Goal: Check status: Check status

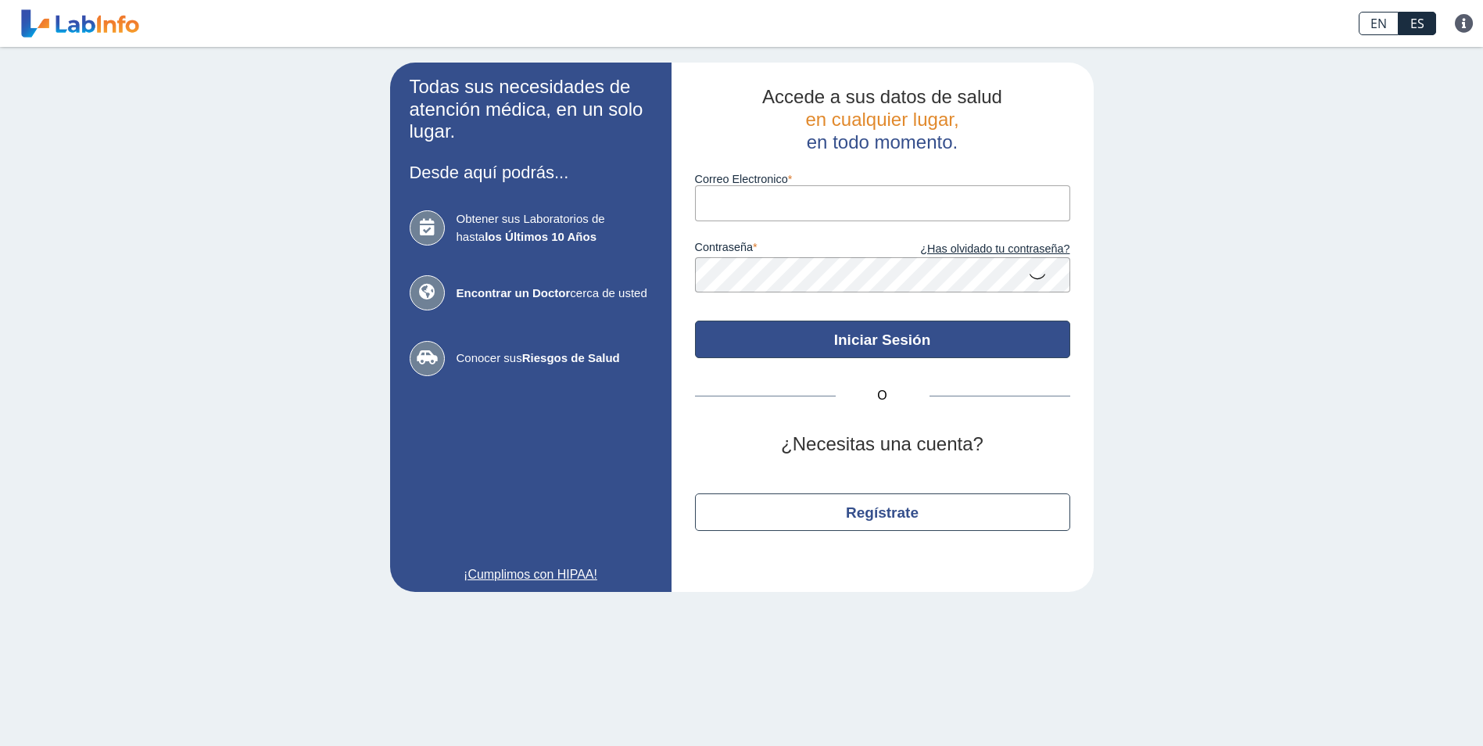
type input "[EMAIL_ADDRESS][DOMAIN_NAME]"
click at [882, 343] on button "Iniciar Sesión" at bounding box center [882, 340] width 375 height 38
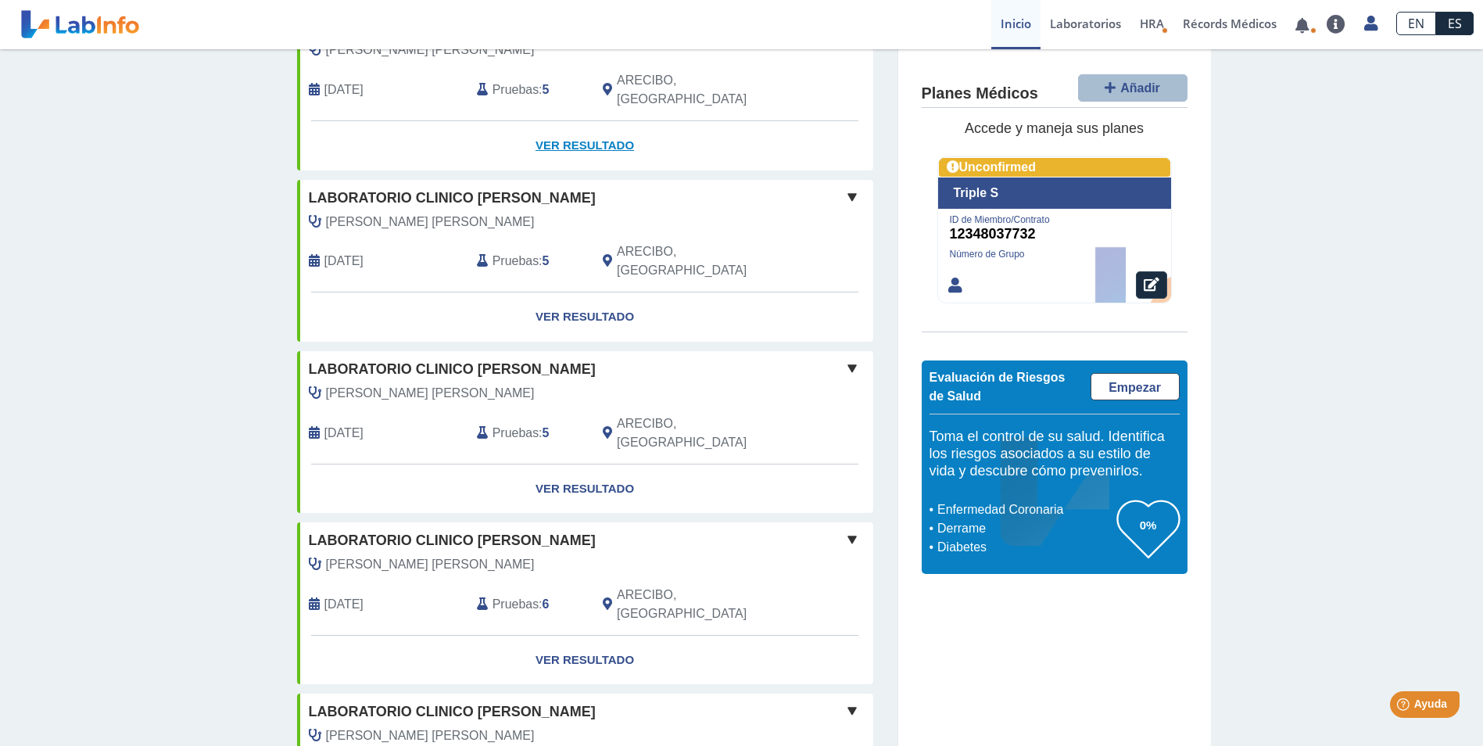
scroll to position [1193, 0]
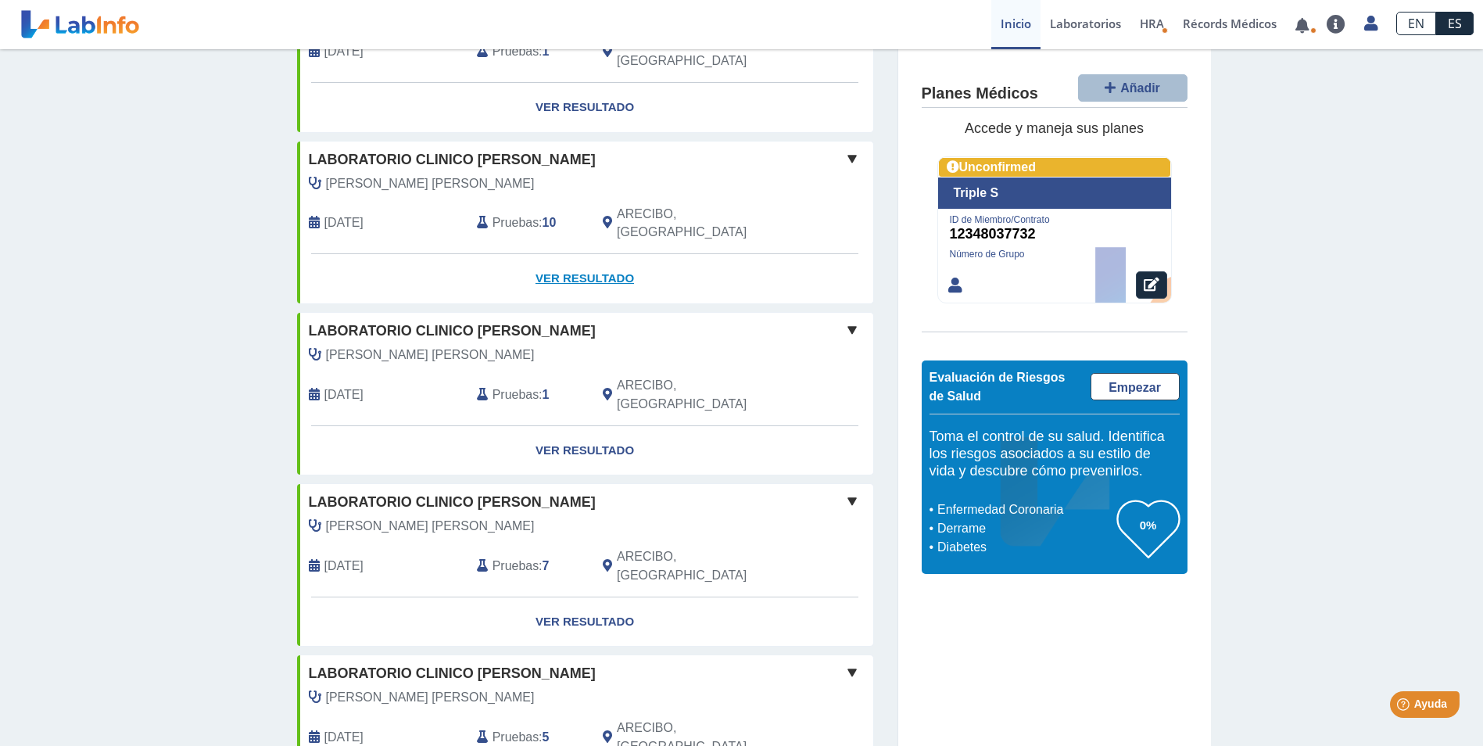
scroll to position [1975, 0]
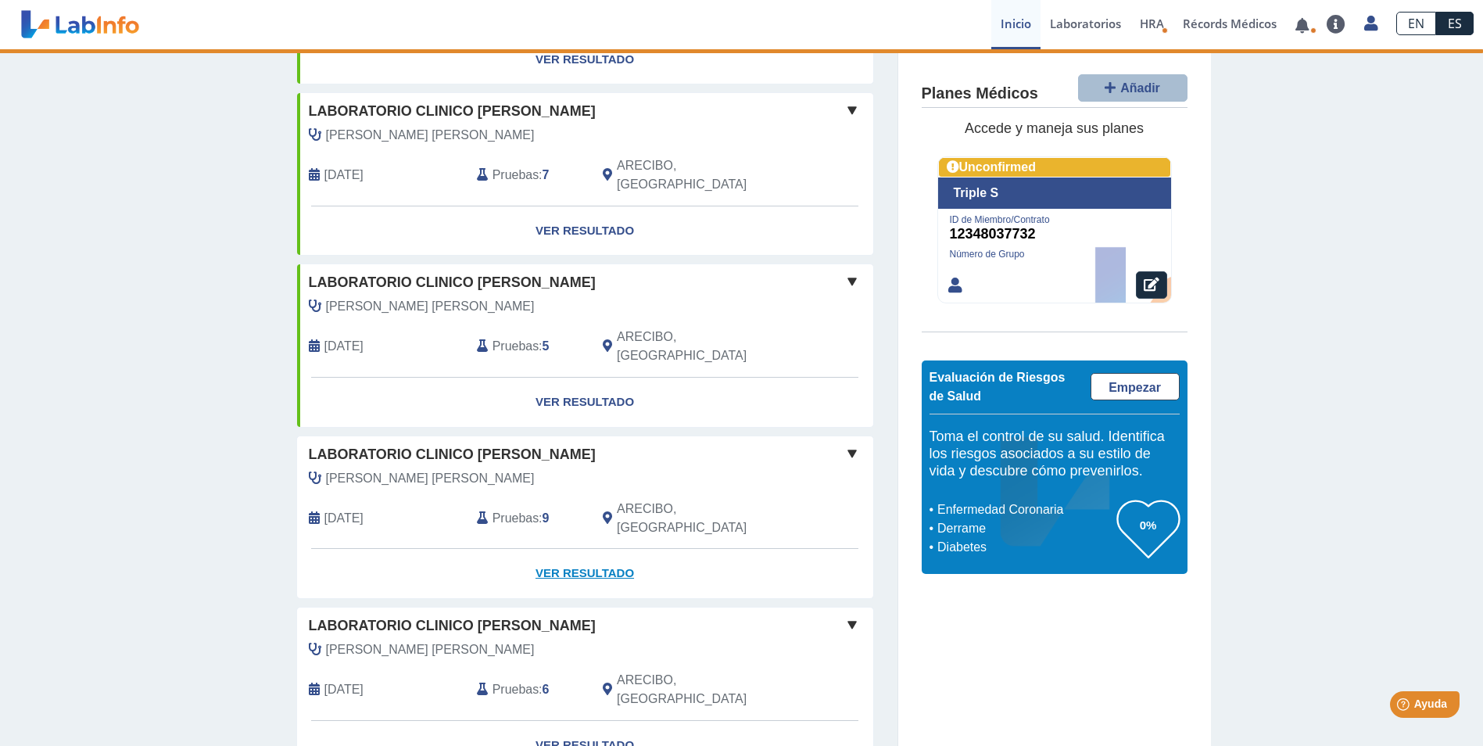
click at [551, 549] on link "Ver Resultado" at bounding box center [585, 573] width 576 height 49
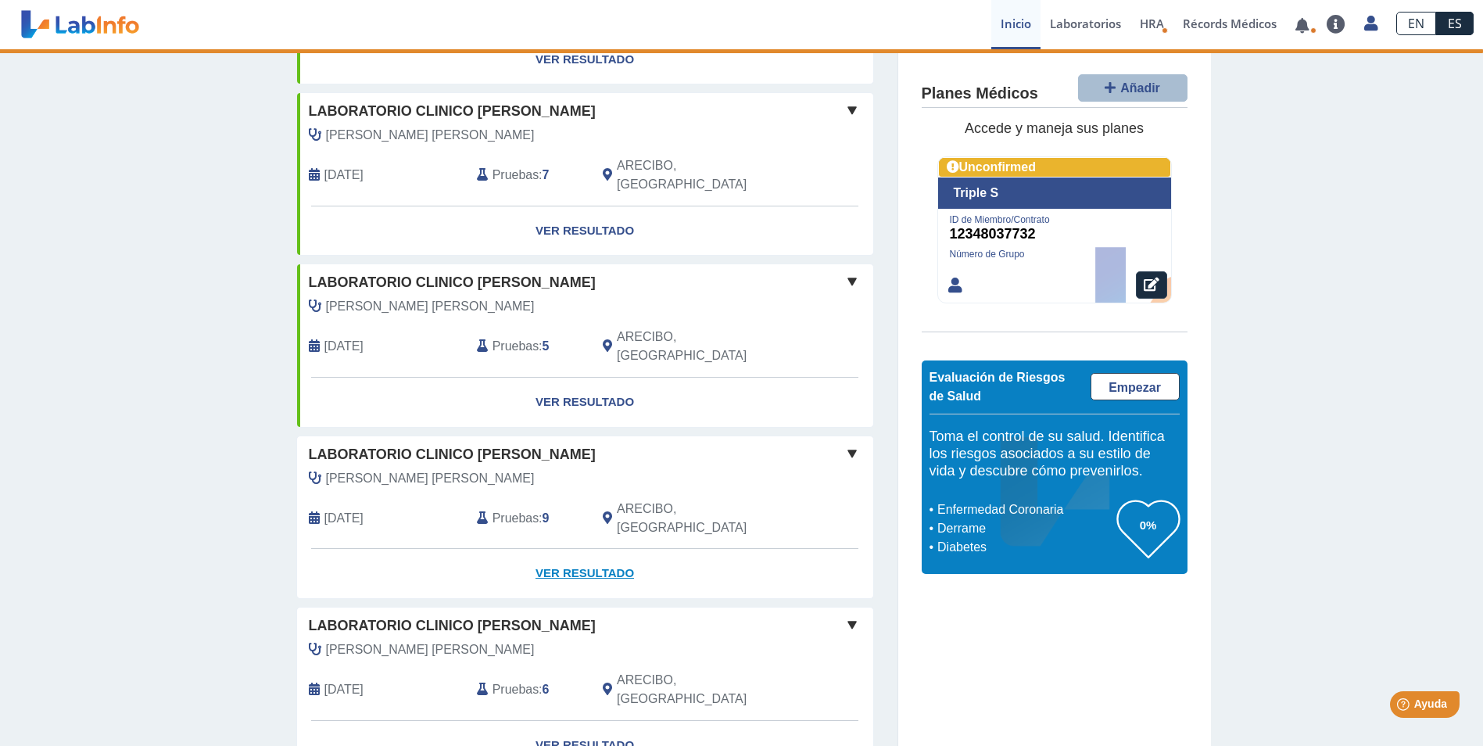
click at [551, 549] on link "Ver Resultado" at bounding box center [585, 573] width 576 height 49
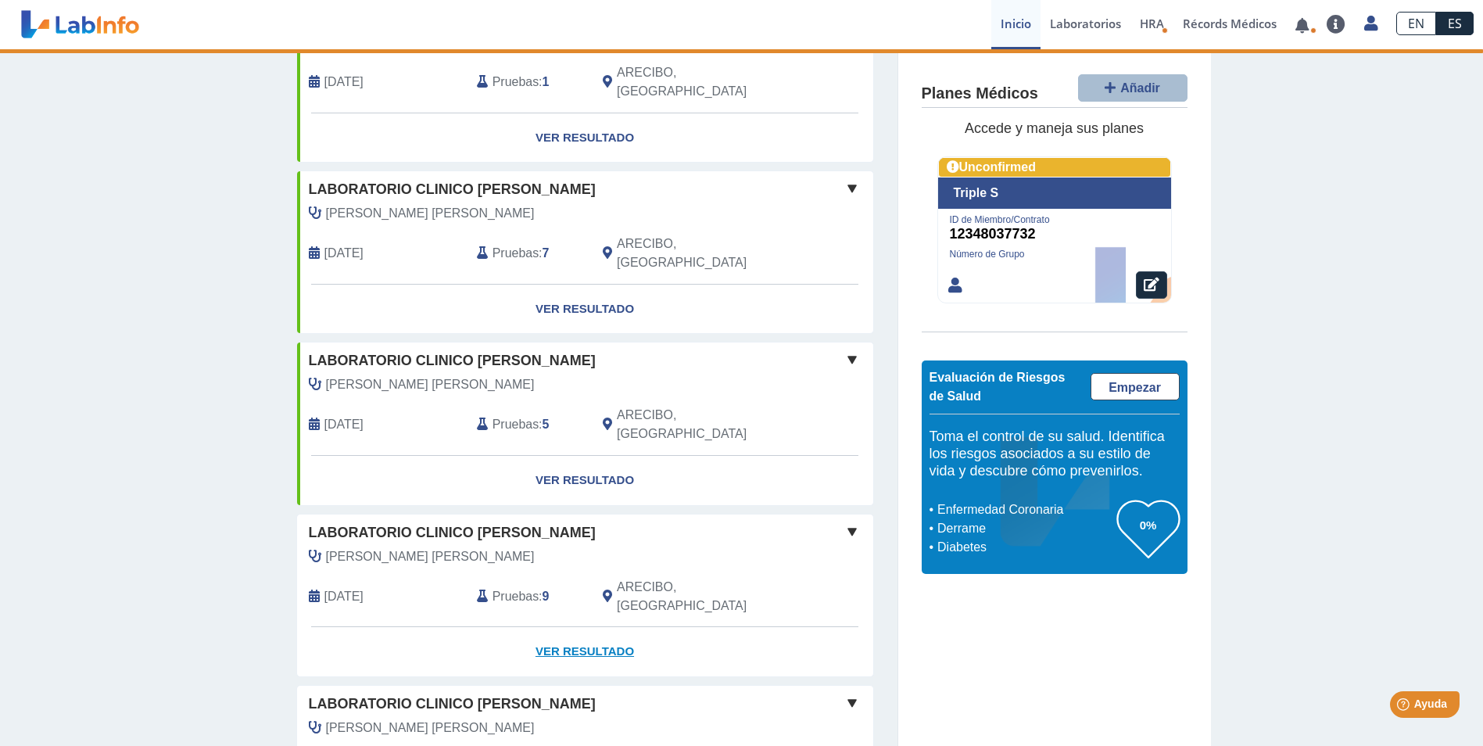
click at [584, 627] on link "Ver Resultado" at bounding box center [585, 651] width 576 height 49
click at [585, 627] on link "Ver Resultado" at bounding box center [585, 651] width 576 height 49
click at [584, 627] on link "Ver Resultado" at bounding box center [585, 651] width 576 height 49
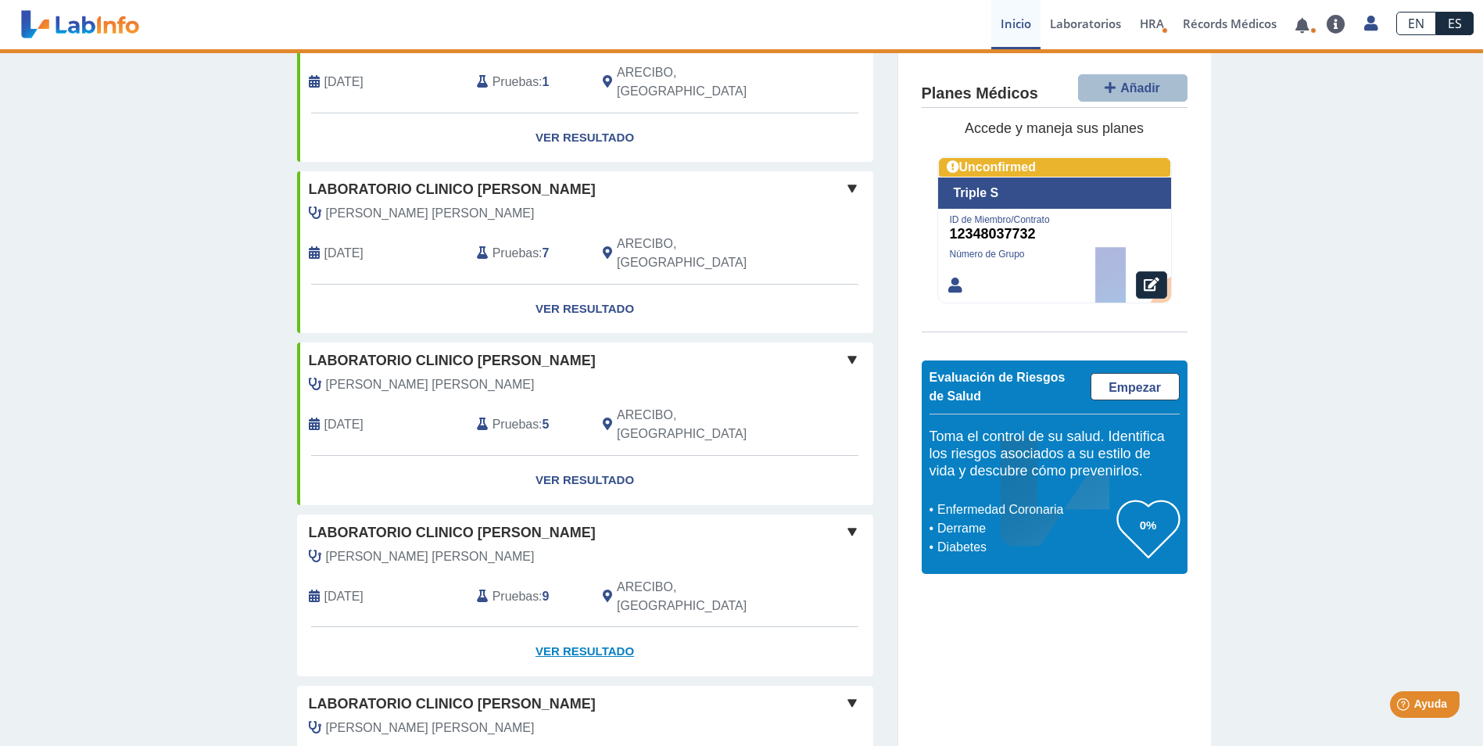
click at [584, 627] on link "Ver Resultado" at bounding box center [585, 651] width 576 height 49
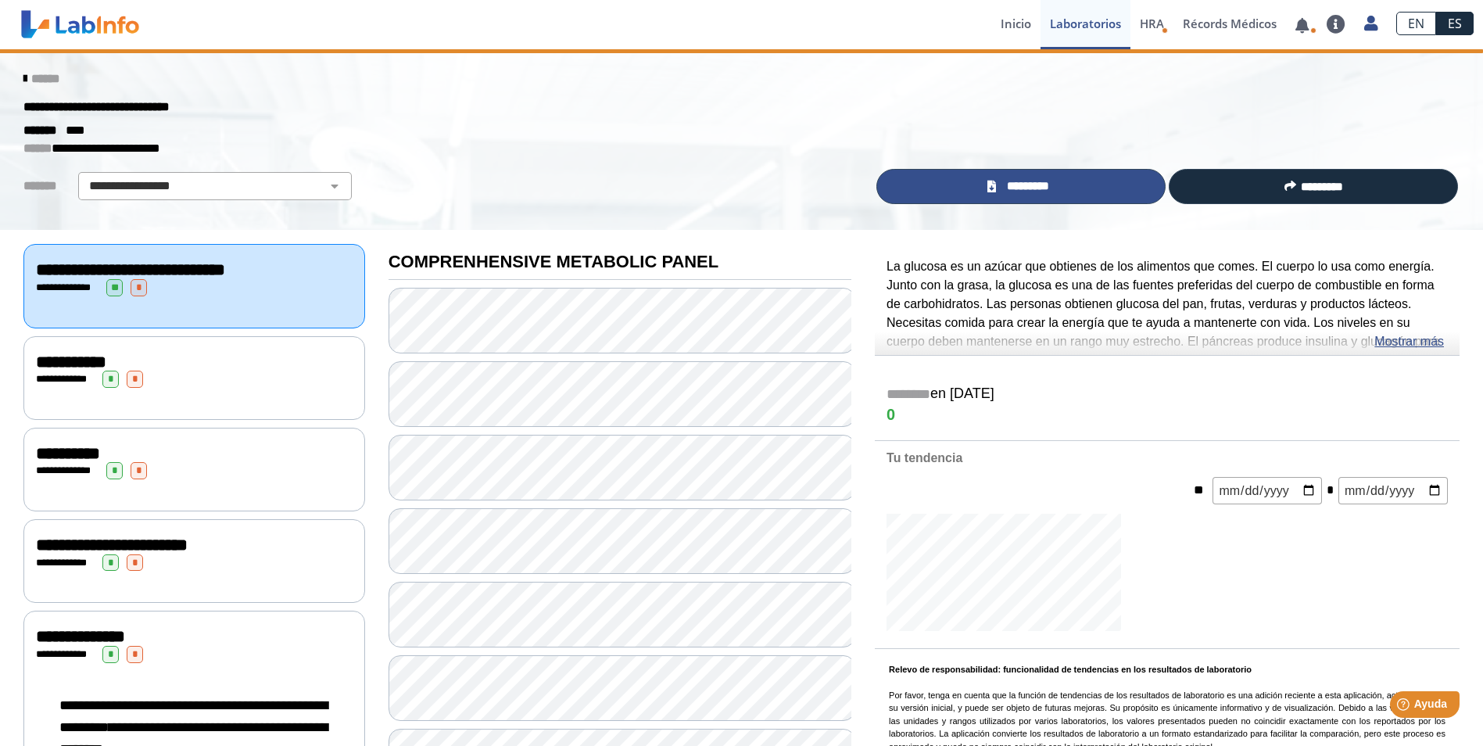
click at [1077, 169] on link "*********" at bounding box center [1021, 186] width 289 height 35
click at [1069, 182] on link "*********" at bounding box center [1021, 186] width 289 height 35
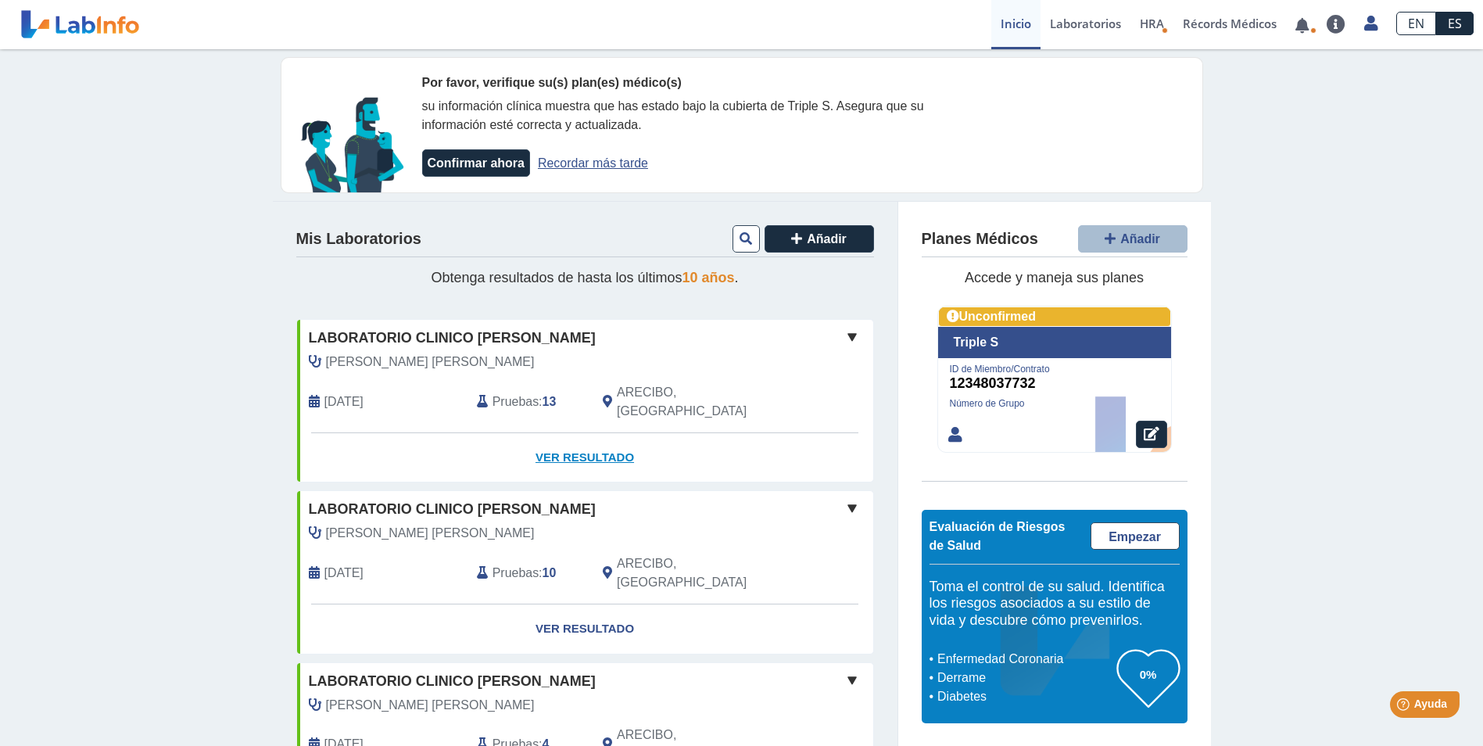
scroll to position [313, 0]
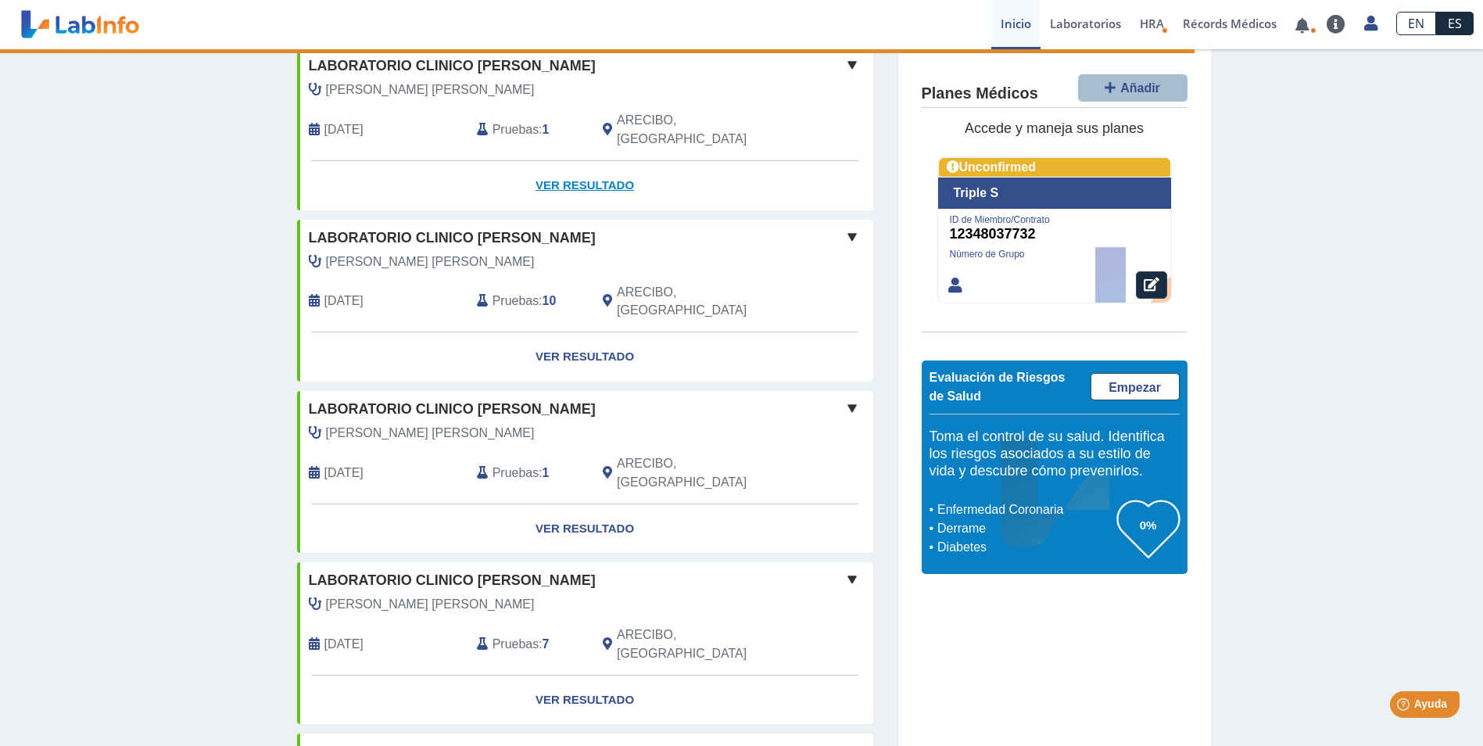
scroll to position [1897, 0]
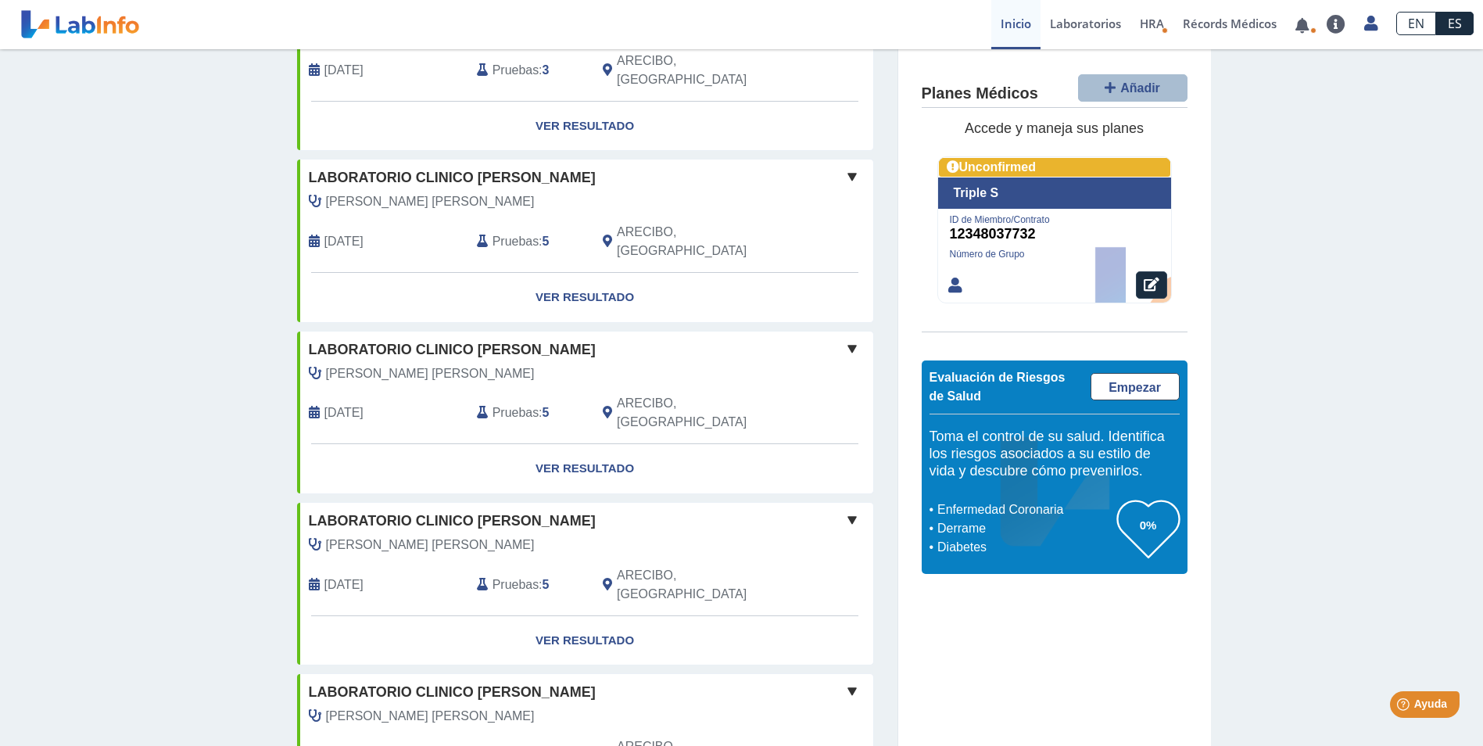
scroll to position [1193, 0]
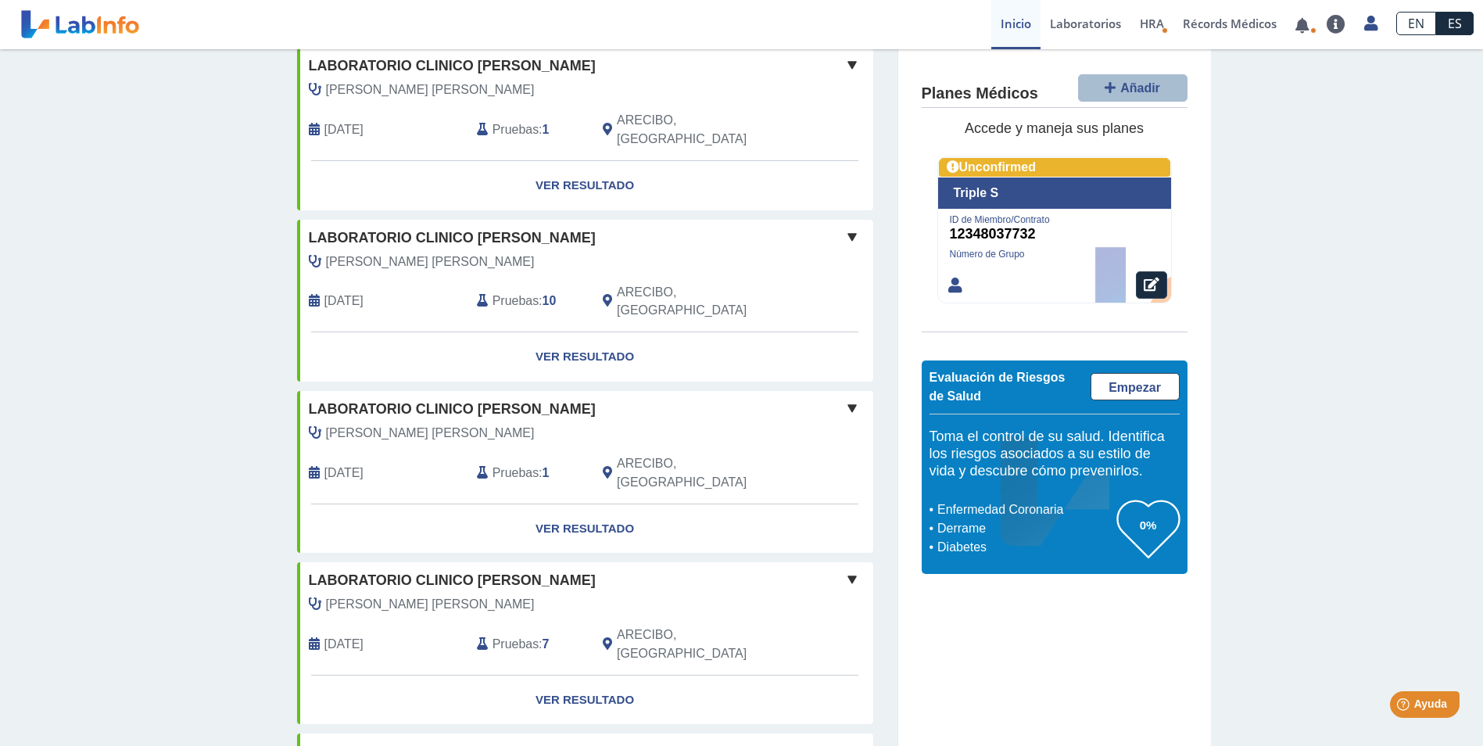
scroll to position [1975, 0]
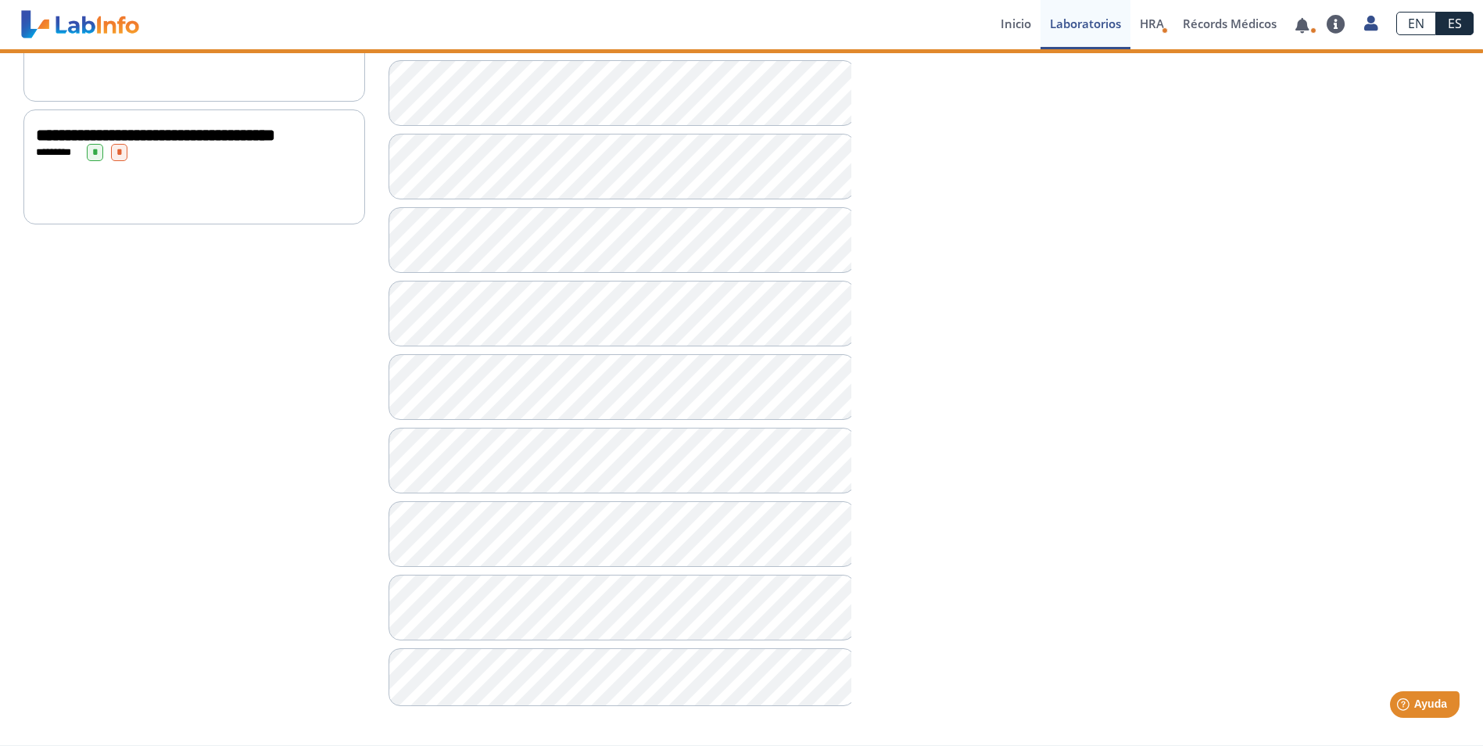
scroll to position [963, 0]
